Goal: Transaction & Acquisition: Book appointment/travel/reservation

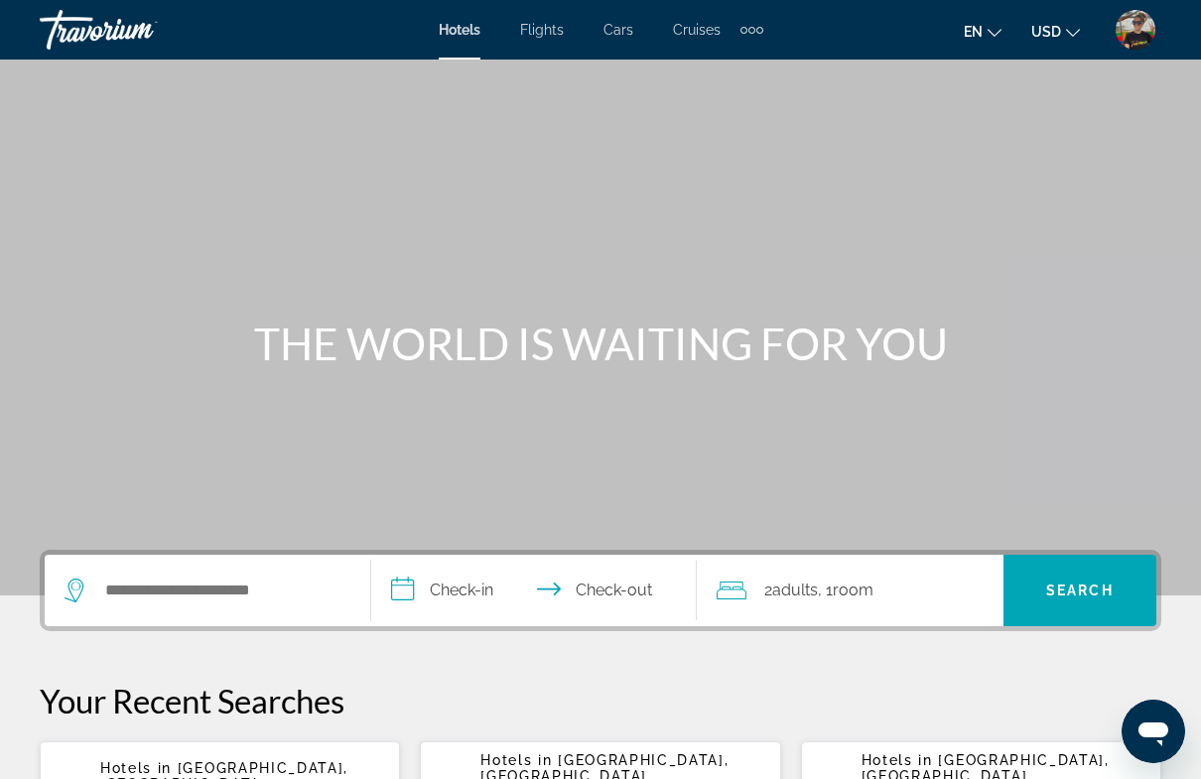
click at [747, 39] on div "Extra navigation items" at bounding box center [751, 30] width 23 height 30
click at [739, 71] on span "Activities" at bounding box center [719, 67] width 58 height 16
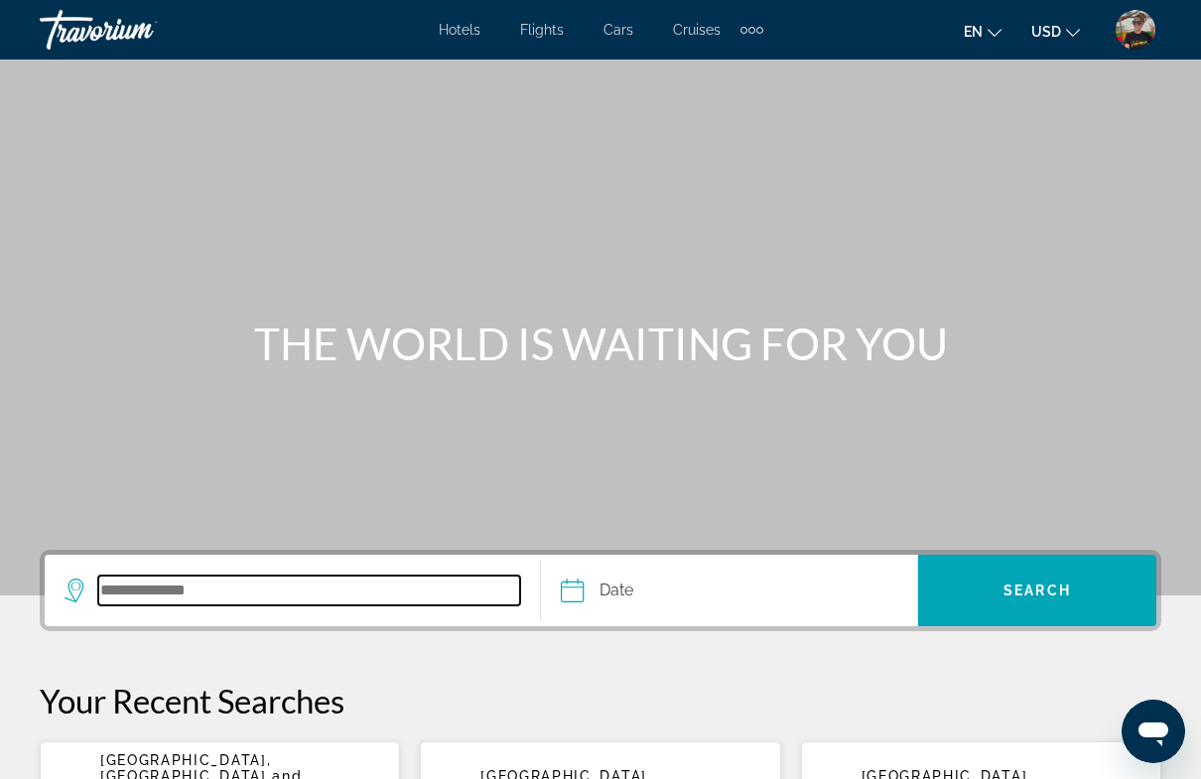
click at [237, 587] on input "Search destination" at bounding box center [309, 591] width 422 height 30
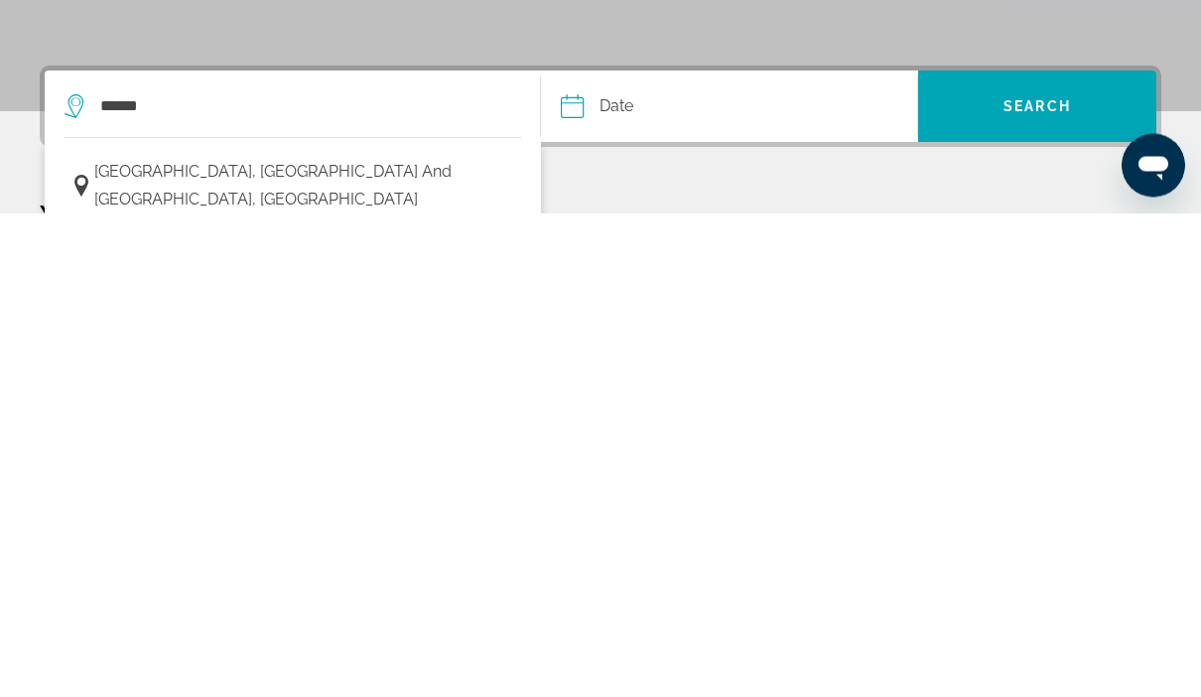
click at [208, 642] on span "[GEOGRAPHIC_DATA], [GEOGRAPHIC_DATA] and [GEOGRAPHIC_DATA], [GEOGRAPHIC_DATA]" at bounding box center [302, 670] width 417 height 56
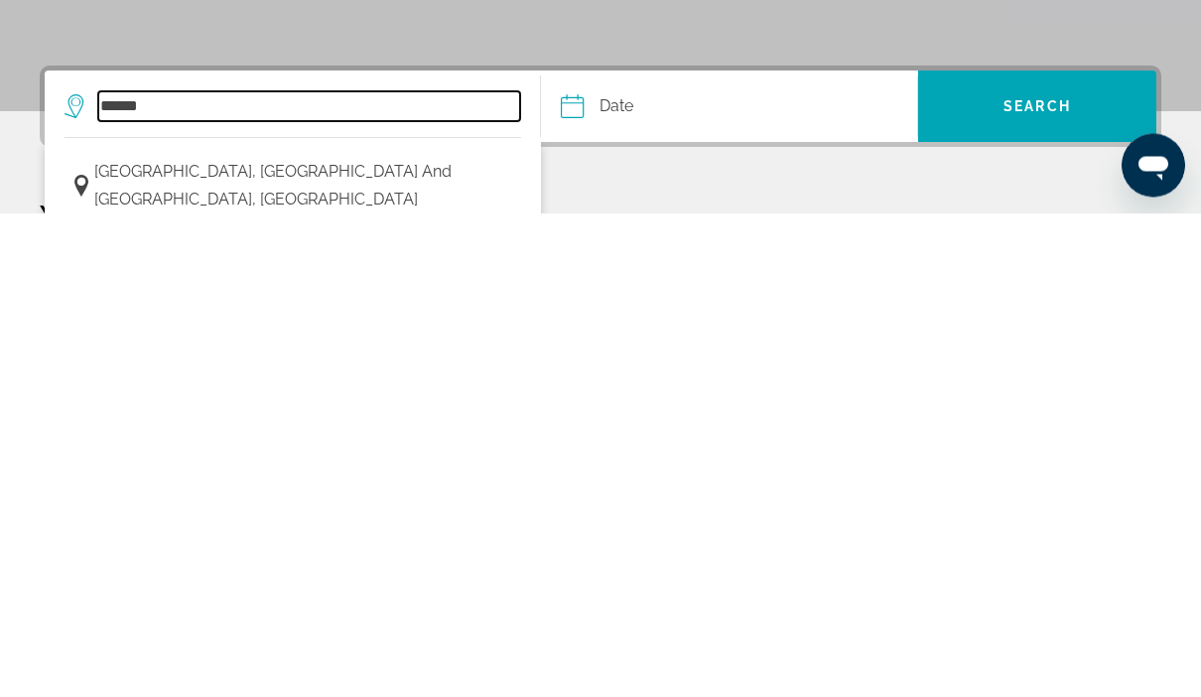
type input "**********"
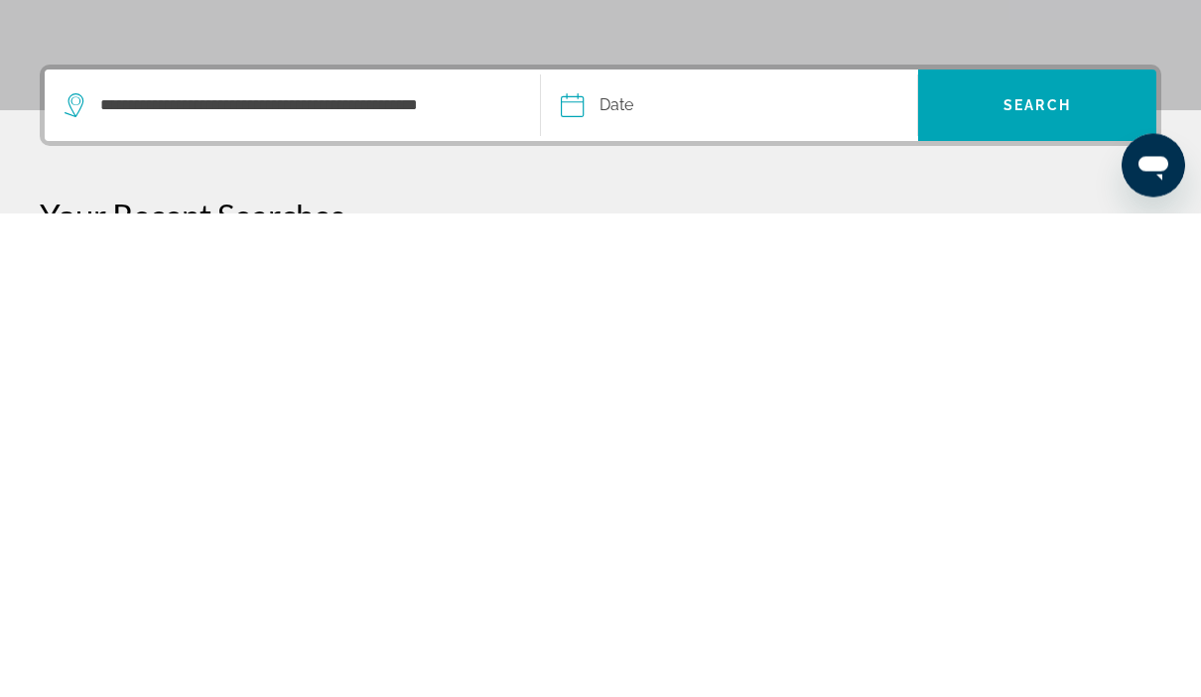
click at [596, 554] on input "Date" at bounding box center [649, 592] width 187 height 77
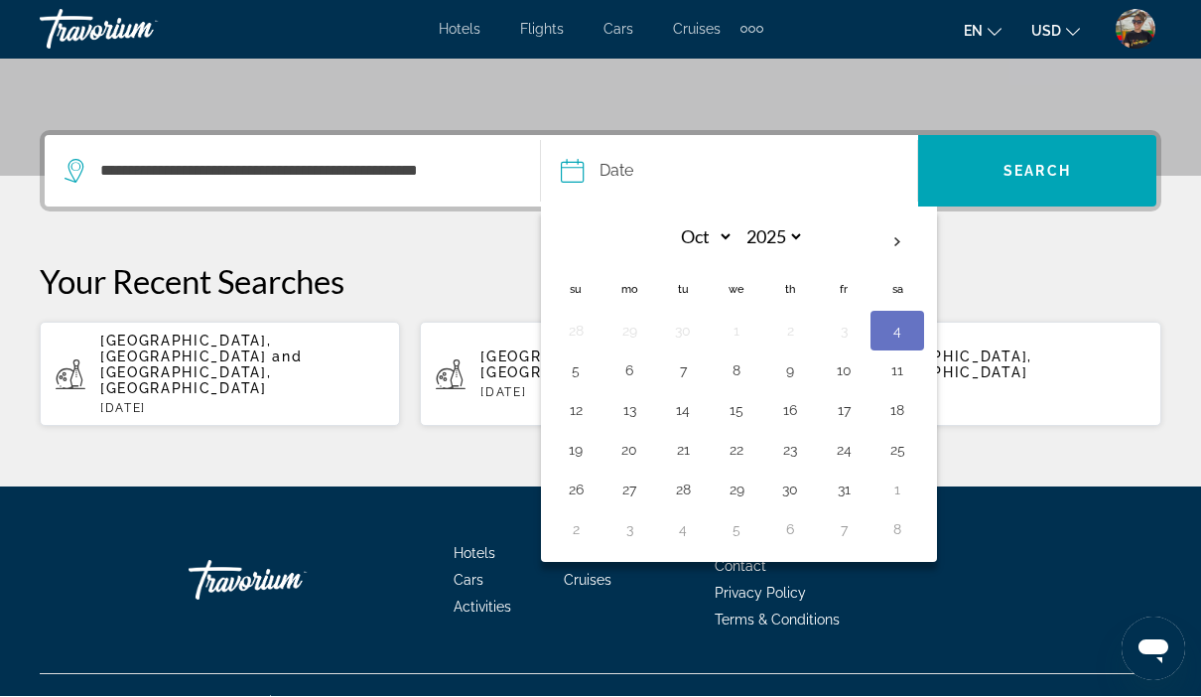
click at [908, 243] on th "Next month" at bounding box center [898, 243] width 54 height 44
select select "**"
click at [585, 371] on button "2" at bounding box center [576, 371] width 32 height 28
type input "**********"
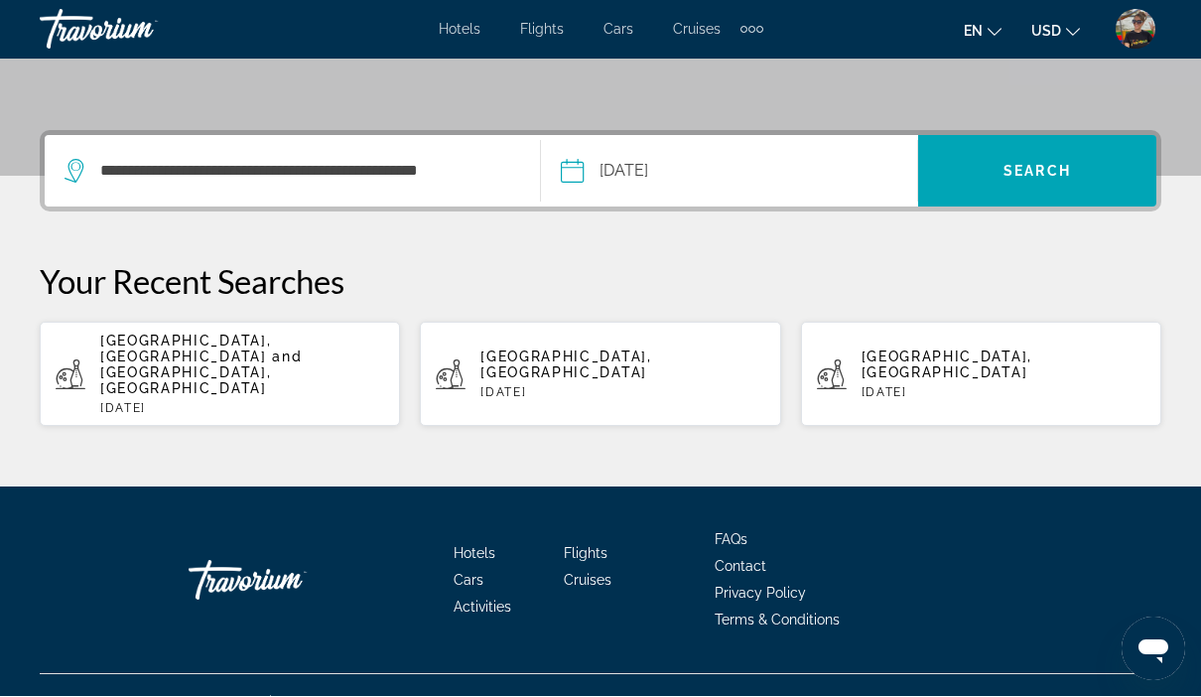
click at [1037, 177] on span "Search" at bounding box center [1037, 172] width 67 height 16
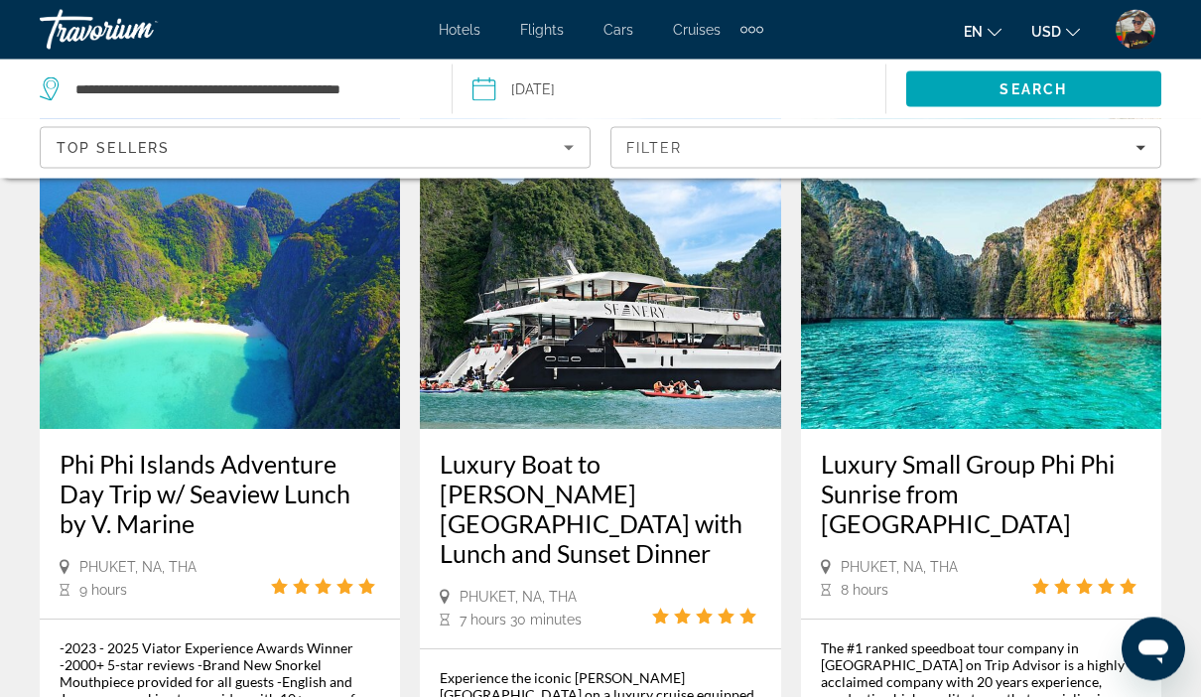
scroll to position [143, 0]
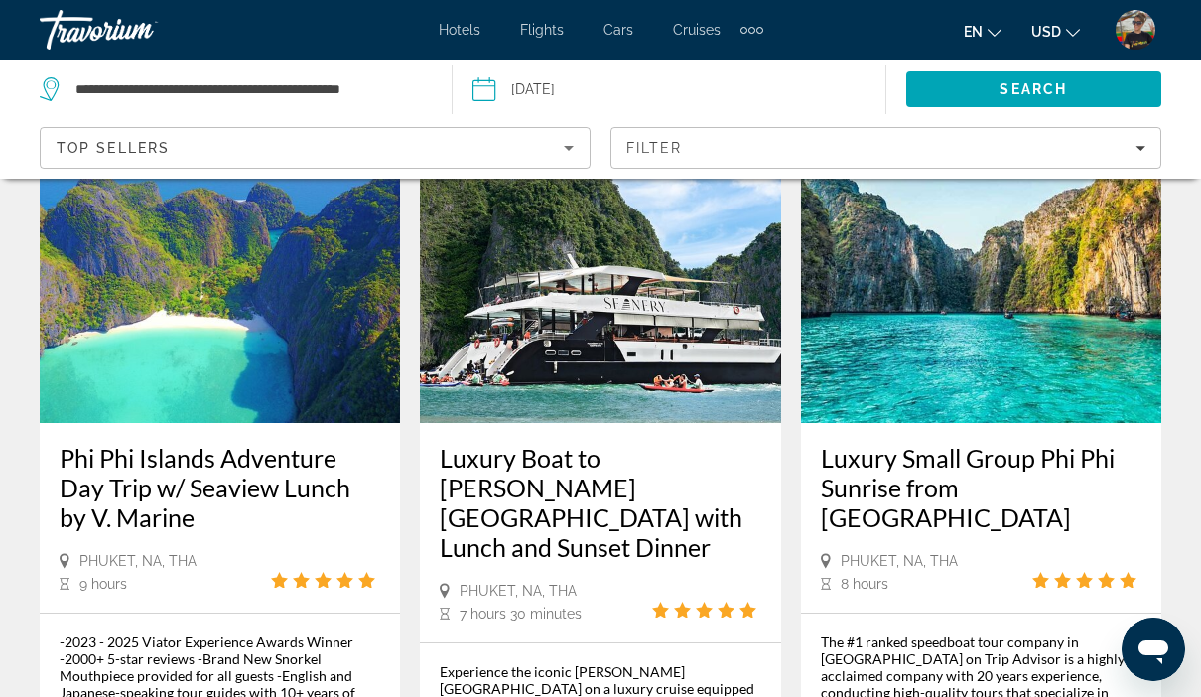
click at [541, 479] on h3 "Luxury Boat to [PERSON_NAME][GEOGRAPHIC_DATA] with Lunch and Sunset Dinner" at bounding box center [600, 502] width 321 height 119
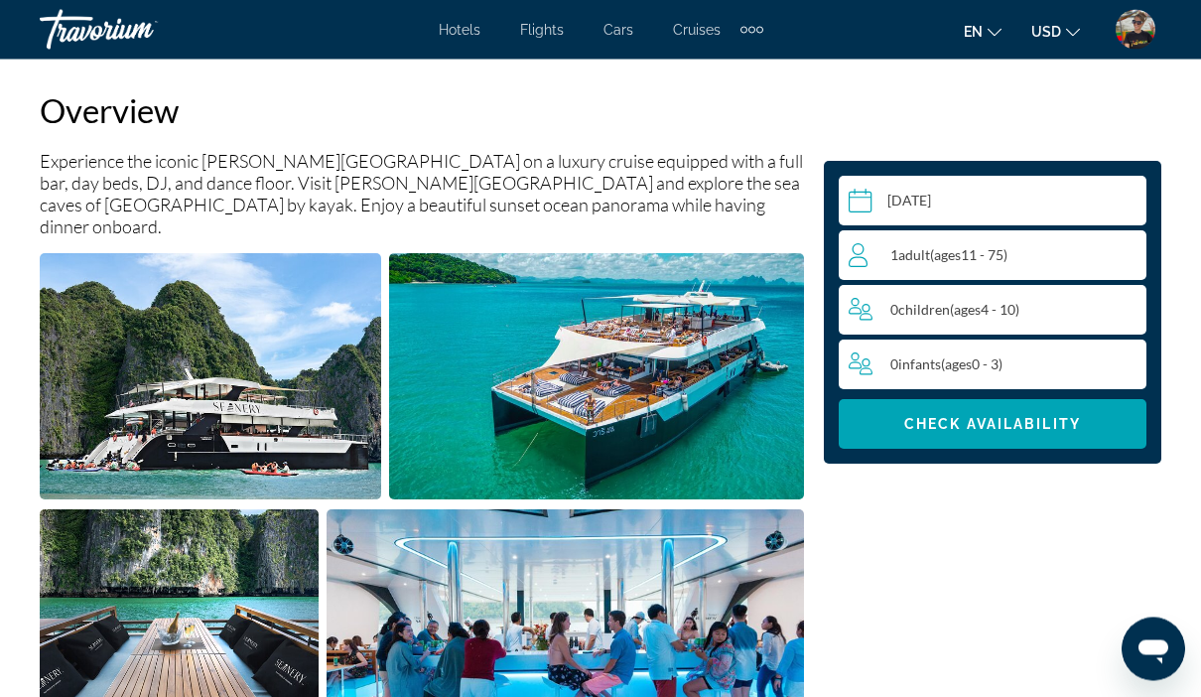
click at [951, 262] on span "ages" at bounding box center [947, 254] width 27 height 17
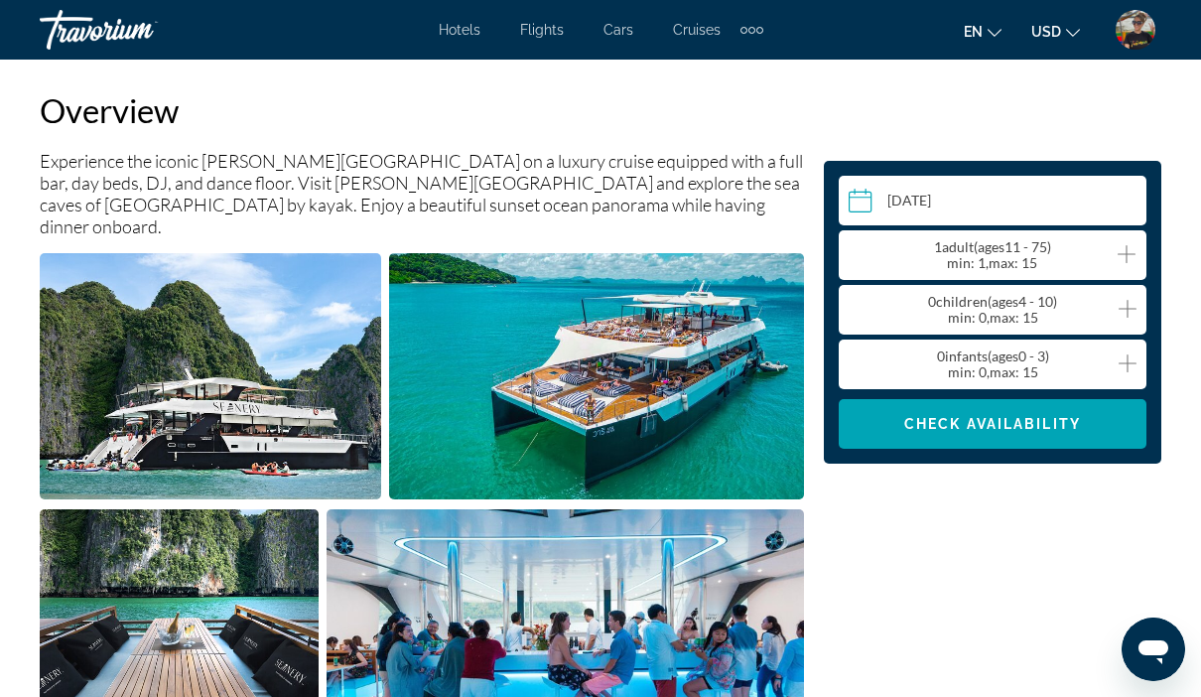
click at [1133, 255] on icon "Increment adults" at bounding box center [1127, 254] width 18 height 24
click at [1027, 437] on span "Main content" at bounding box center [993, 424] width 308 height 48
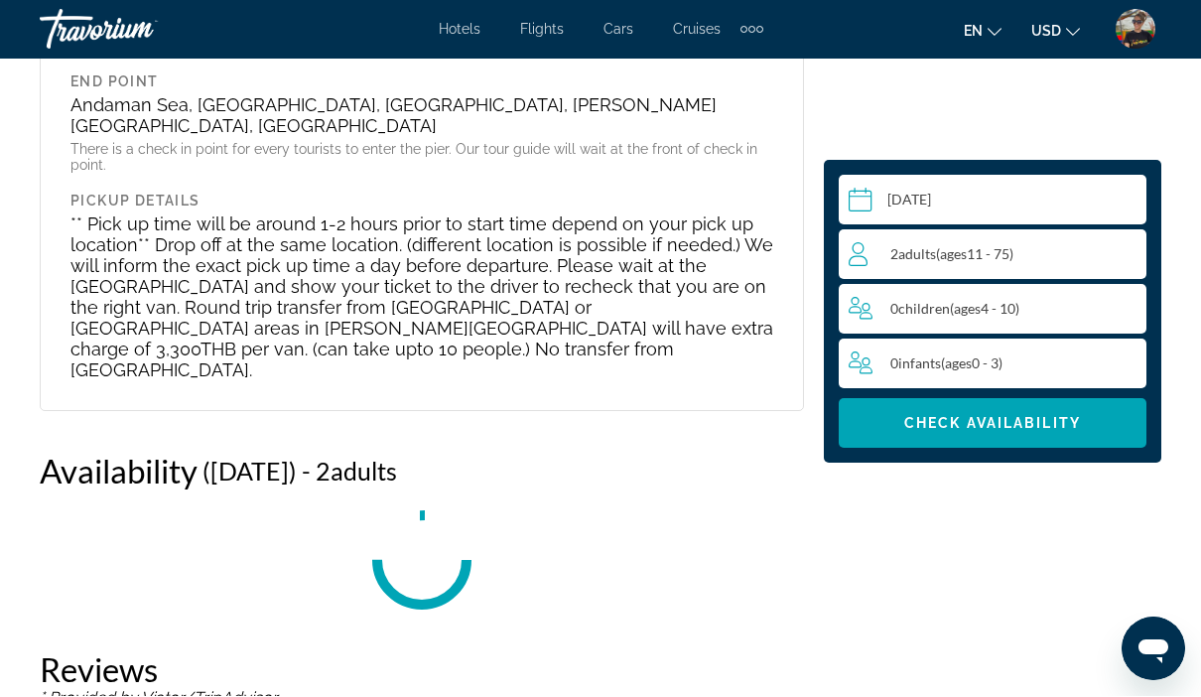
scroll to position [3436, 0]
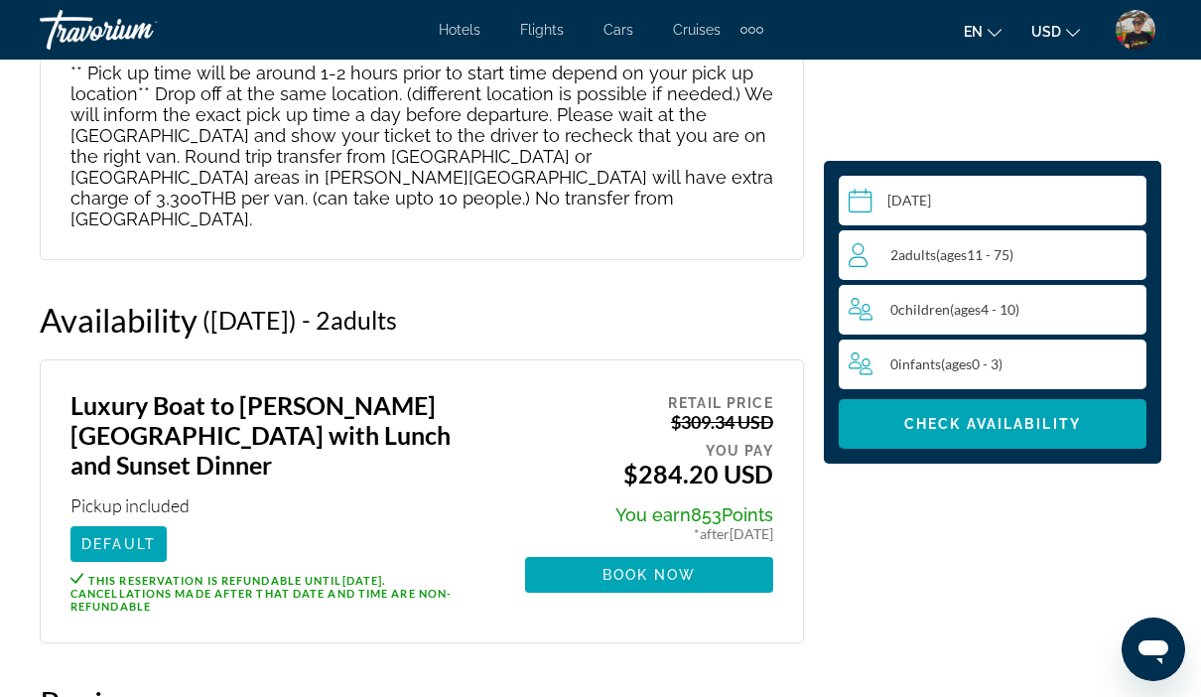
click at [604, 567] on span "Book now" at bounding box center [650, 575] width 94 height 16
